Goal: Find specific page/section: Find specific page/section

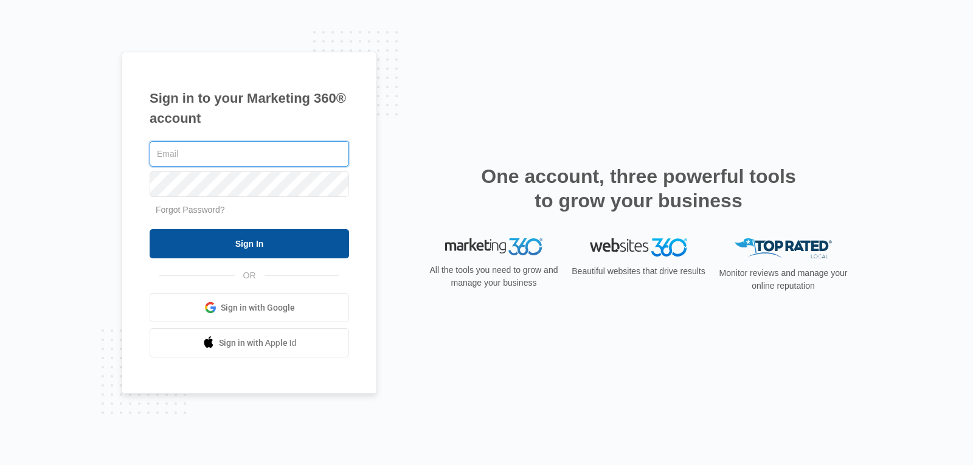
type input "[PERSON_NAME][EMAIL_ADDRESS][DOMAIN_NAME]"
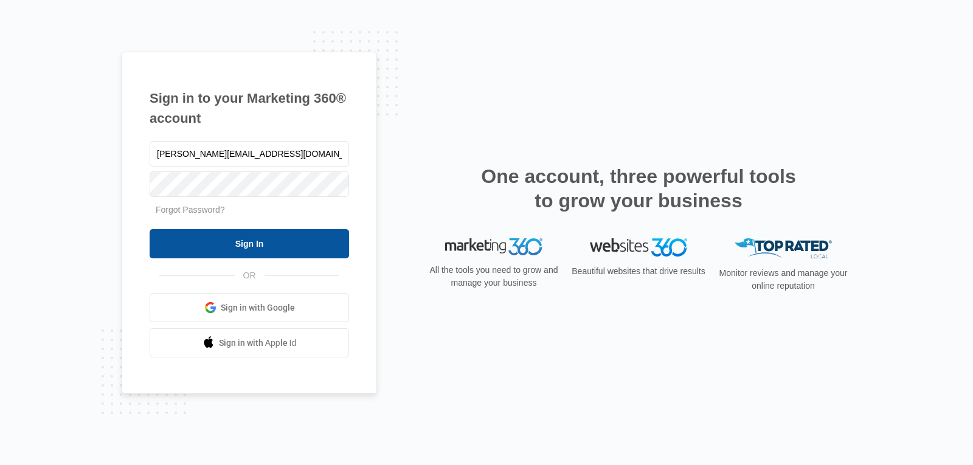
click at [226, 246] on input "Sign In" at bounding box center [249, 243] width 199 height 29
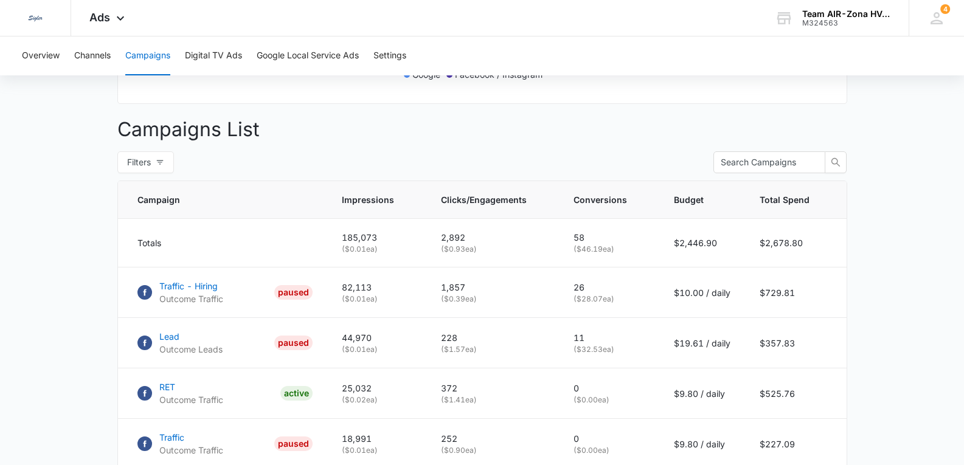
scroll to position [410, 0]
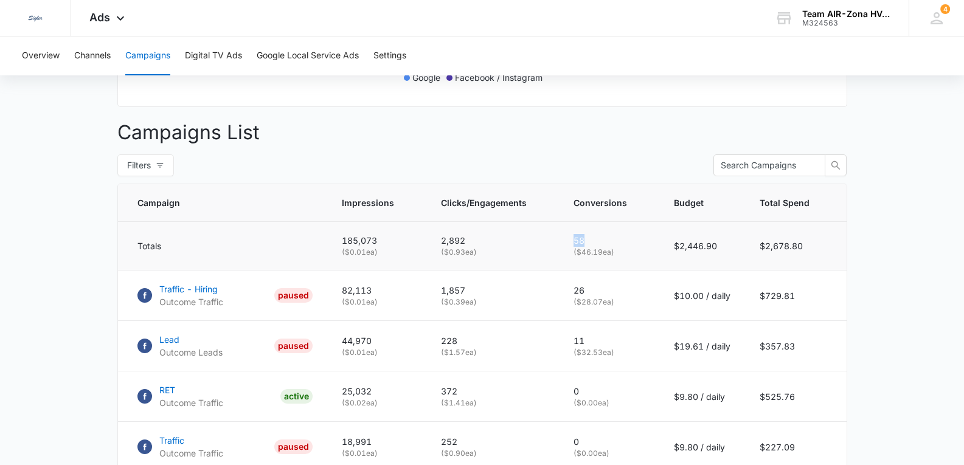
drag, startPoint x: 584, startPoint y: 249, endPoint x: 576, endPoint y: 249, distance: 8.5
click at [576, 247] on p "58" at bounding box center [609, 240] width 71 height 13
drag, startPoint x: 577, startPoint y: 300, endPoint x: 590, endPoint y: 300, distance: 12.8
click at [590, 297] on p "26" at bounding box center [609, 290] width 71 height 13
click at [948, 317] on main "Campaigns Filters 07/27/2025 09/25/2025 Overall Results Impressions 185.1k 2038…" at bounding box center [482, 232] width 964 height 1056
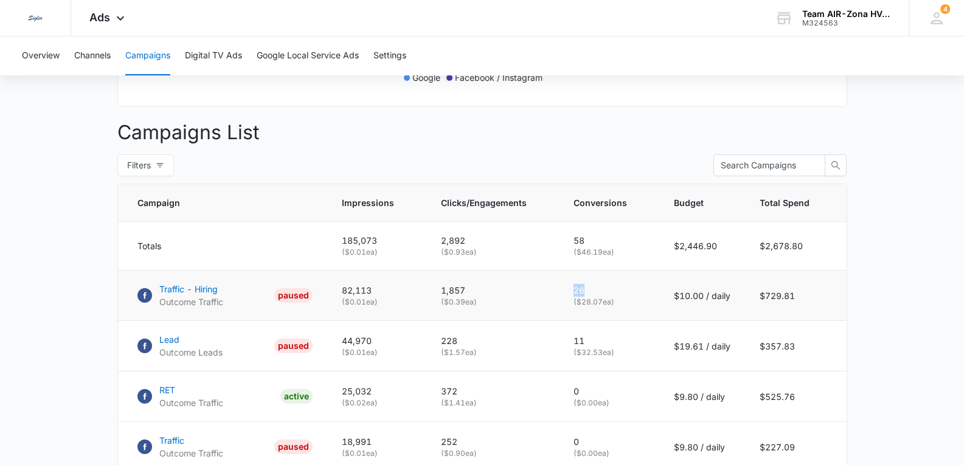
drag, startPoint x: 576, startPoint y: 300, endPoint x: 588, endPoint y: 300, distance: 11.6
click at [588, 297] on p "26" at bounding box center [609, 290] width 71 height 13
click at [882, 302] on main "Campaigns Filters 07/27/2025 09/25/2025 Overall Results Impressions 185.1k 2038…" at bounding box center [482, 232] width 964 height 1056
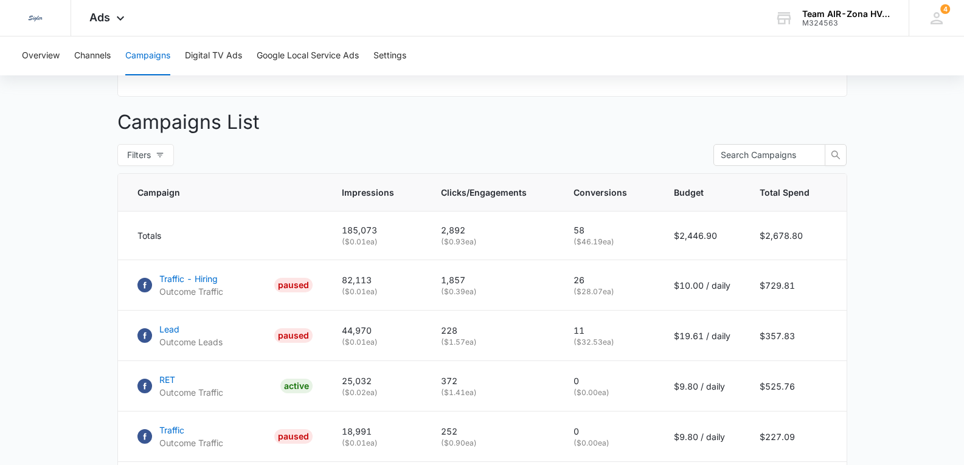
scroll to position [426, 0]
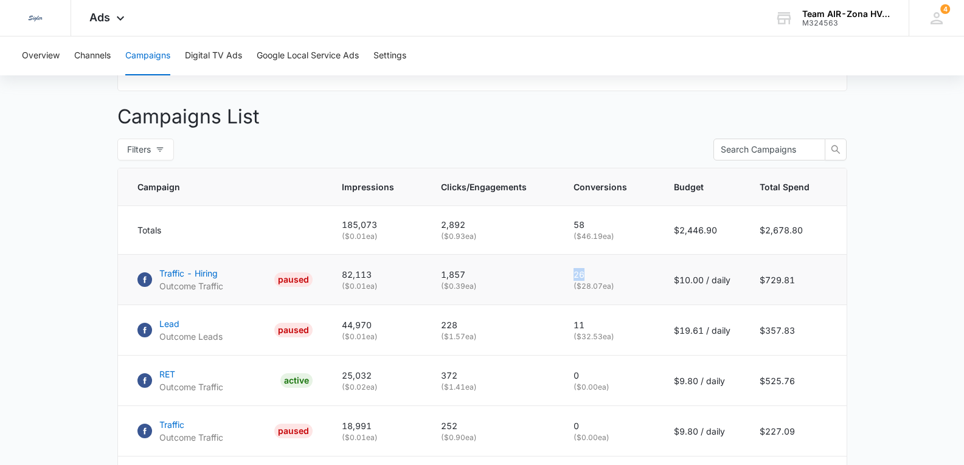
drag, startPoint x: 577, startPoint y: 282, endPoint x: 589, endPoint y: 283, distance: 12.2
click at [589, 281] on p "26" at bounding box center [609, 274] width 71 height 13
click at [881, 288] on main "Campaigns Filters 07/27/2025 09/25/2025 Overall Results Impressions 185.1k 2038…" at bounding box center [482, 217] width 964 height 1056
drag, startPoint x: 577, startPoint y: 285, endPoint x: 593, endPoint y: 285, distance: 16.4
click at [593, 281] on p "26" at bounding box center [609, 274] width 71 height 13
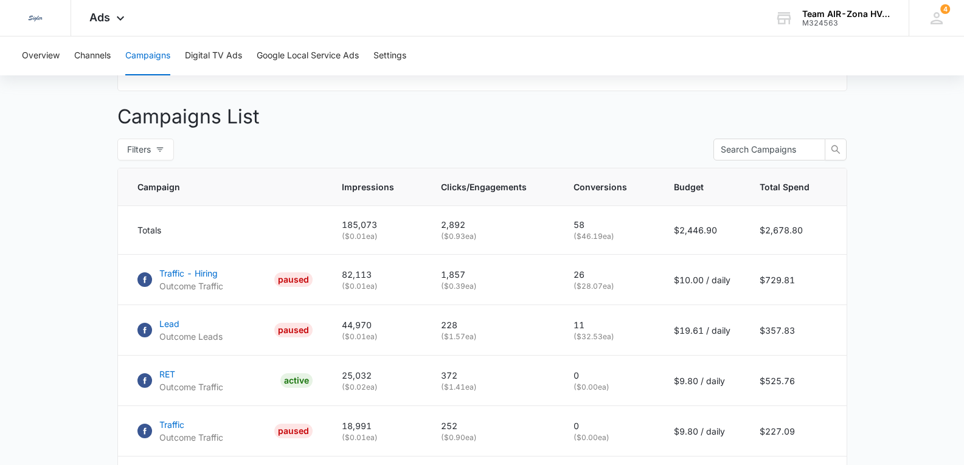
click at [938, 290] on main "Campaigns Filters 07/27/2025 09/25/2025 Overall Results Impressions 185.1k 2038…" at bounding box center [482, 217] width 964 height 1056
drag, startPoint x: 577, startPoint y: 283, endPoint x: 588, endPoint y: 283, distance: 10.3
click at [588, 281] on p "26" at bounding box center [609, 274] width 71 height 13
click at [901, 290] on main "Campaigns Filters 07/27/2025 09/25/2025 Overall Results Impressions 185.1k 2038…" at bounding box center [482, 217] width 964 height 1056
drag, startPoint x: 577, startPoint y: 283, endPoint x: 592, endPoint y: 283, distance: 15.8
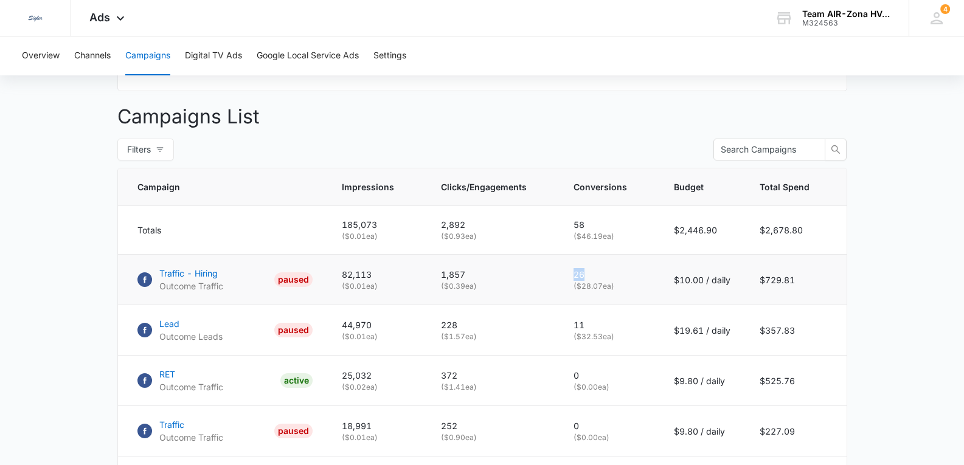
click at [592, 281] on p "26" at bounding box center [609, 274] width 71 height 13
click at [882, 286] on main "Campaigns Filters 07/27/2025 09/25/2025 Overall Results Impressions 185.1k 2038…" at bounding box center [482, 217] width 964 height 1056
drag, startPoint x: 577, startPoint y: 284, endPoint x: 586, endPoint y: 285, distance: 9.1
click at [586, 281] on p "26" at bounding box center [609, 274] width 71 height 13
click at [858, 274] on main "Campaigns Filters 07/27/2025 09/25/2025 Overall Results Impressions 185.1k 2038…" at bounding box center [482, 217] width 964 height 1056
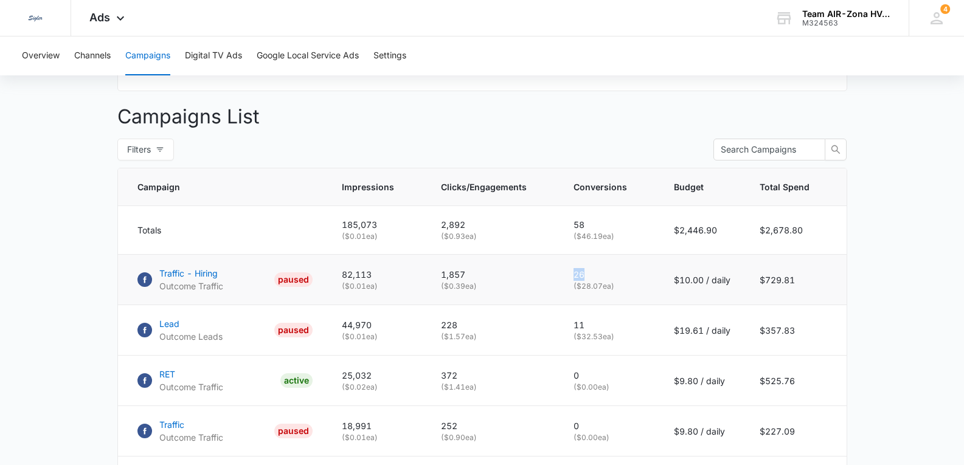
drag, startPoint x: 578, startPoint y: 283, endPoint x: 589, endPoint y: 284, distance: 11.6
click at [589, 281] on p "26" at bounding box center [609, 274] width 71 height 13
click at [880, 281] on main "Campaigns Filters 07/27/2025 09/25/2025 Overall Results Impressions 185.1k 2038…" at bounding box center [482, 217] width 964 height 1056
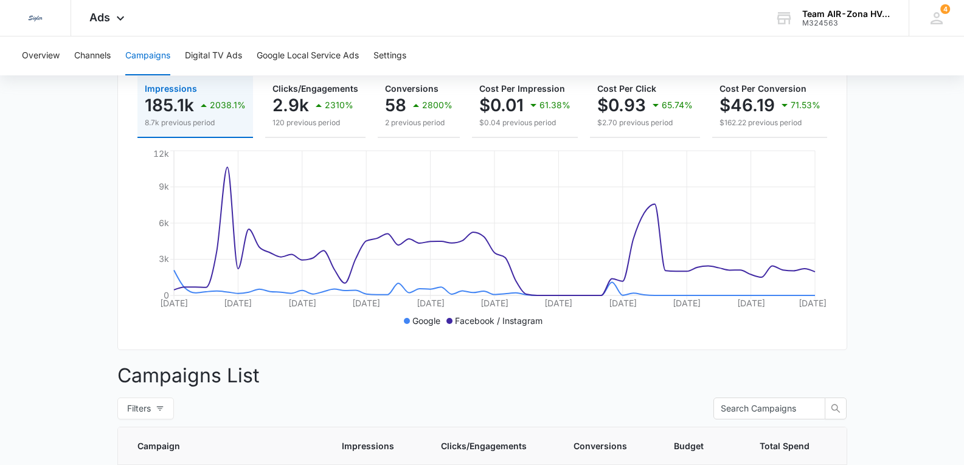
scroll to position [106, 0]
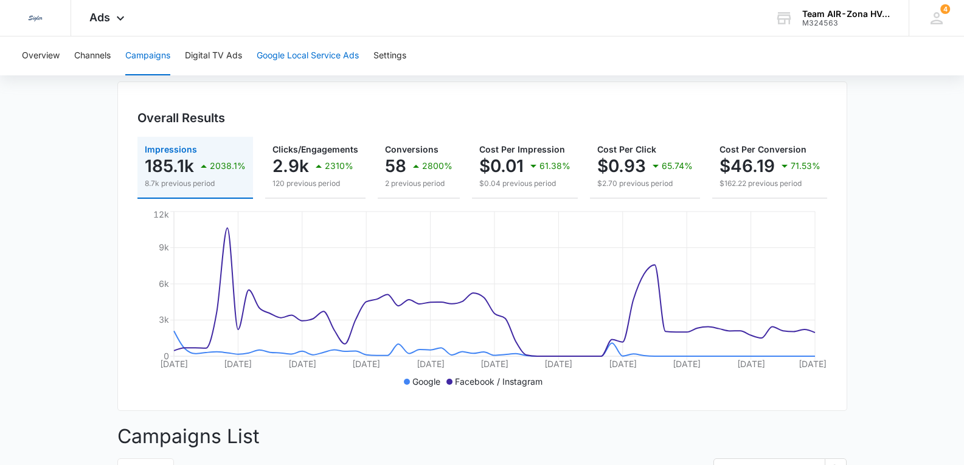
click at [321, 57] on button "Google Local Service Ads" at bounding box center [308, 55] width 102 height 39
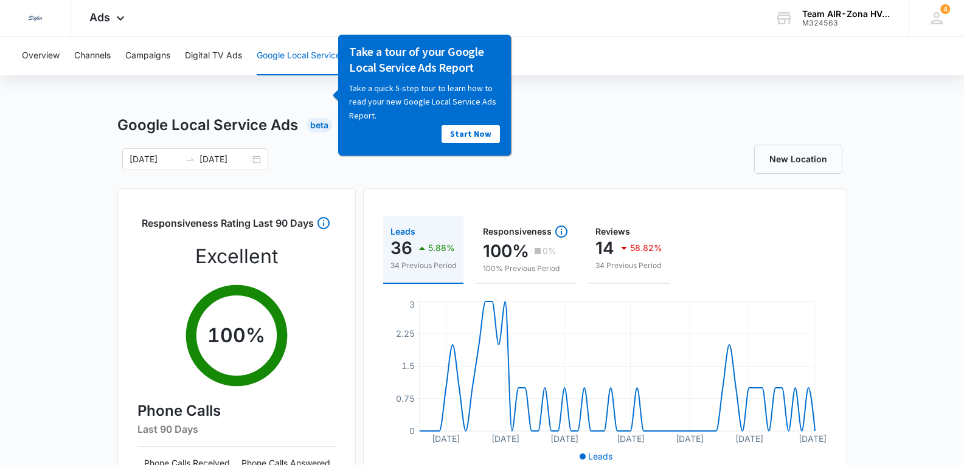
click at [522, 140] on div "Google Local Service Ads Beta 07/27/2025 09/25/2025 New Location Responsiveness…" at bounding box center [482, 430] width 730 height 633
click at [294, 58] on button "Google Local Service Ads" at bounding box center [308, 55] width 102 height 39
click at [41, 52] on button "Overview" at bounding box center [41, 55] width 38 height 39
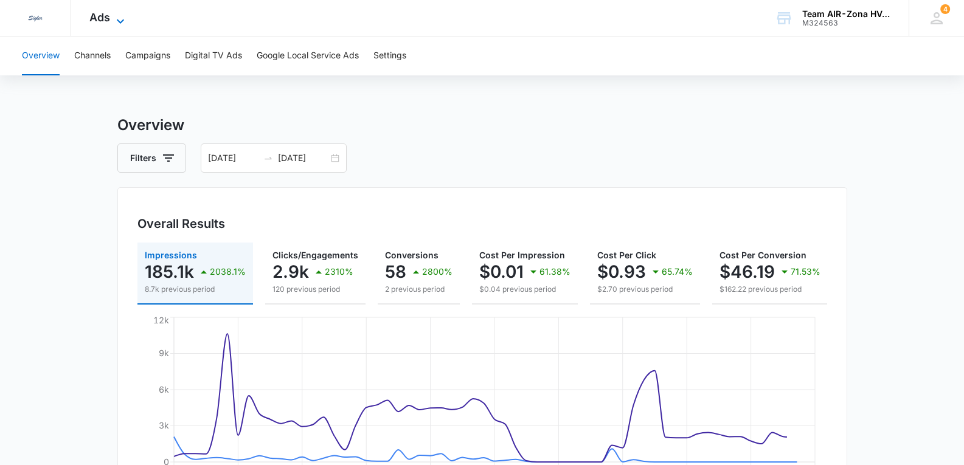
click at [118, 19] on icon at bounding box center [120, 21] width 7 height 4
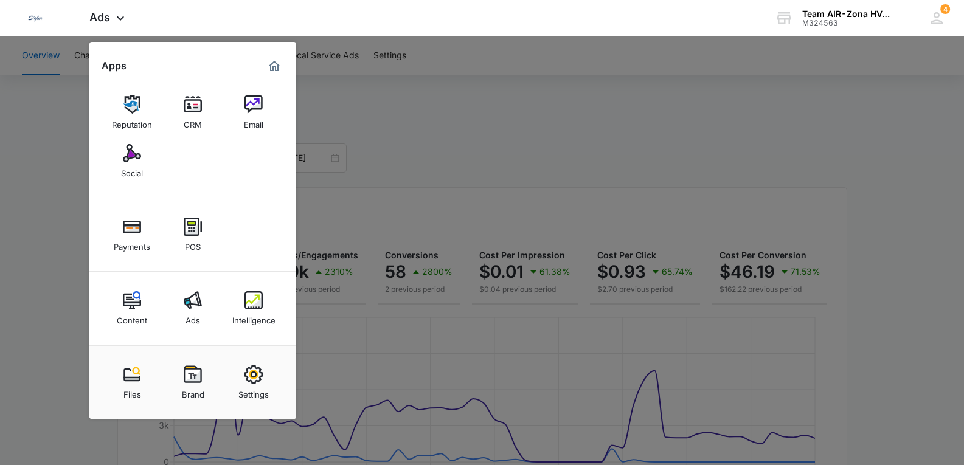
click at [260, 314] on div "Intelligence" at bounding box center [253, 318] width 43 height 16
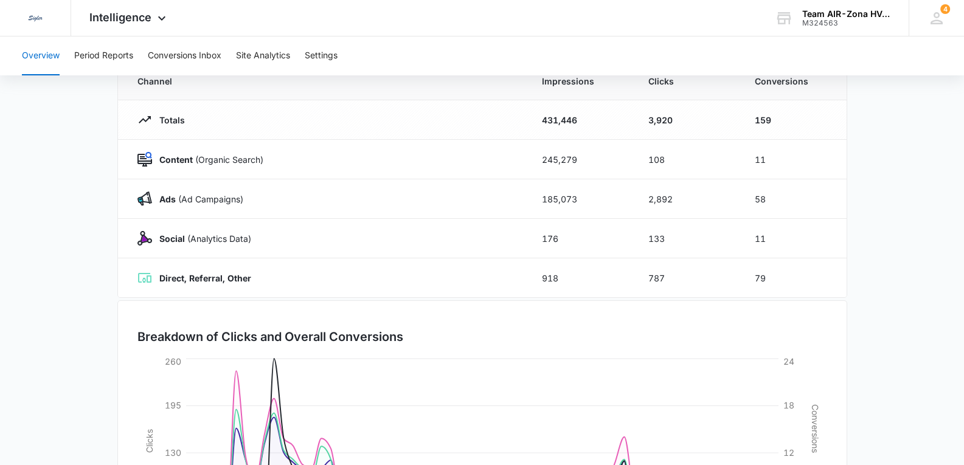
scroll to position [182, 0]
